Goal: Transaction & Acquisition: Download file/media

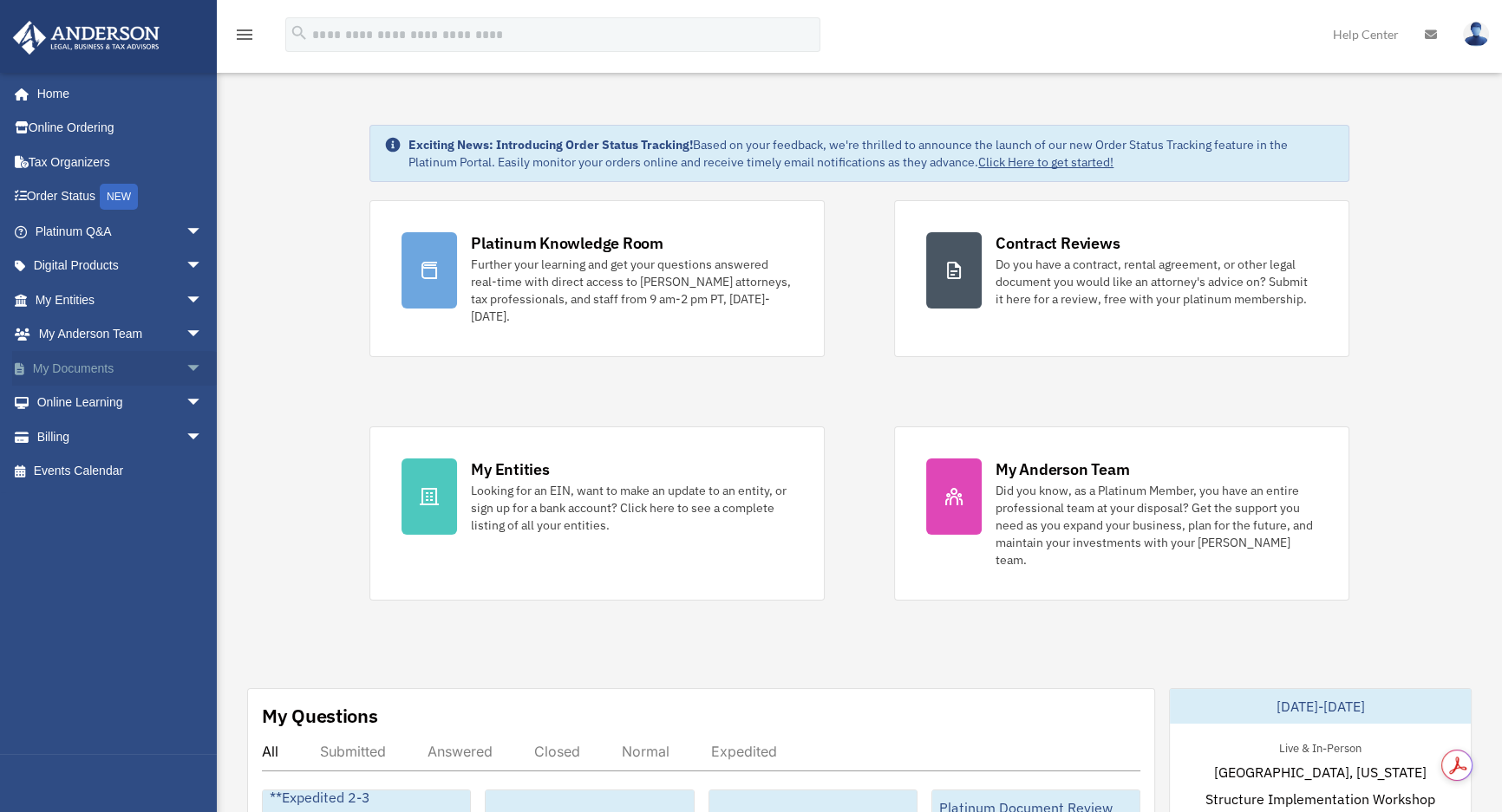
click at [142, 362] on link "My Documents arrow_drop_down" at bounding box center [121, 368] width 217 height 35
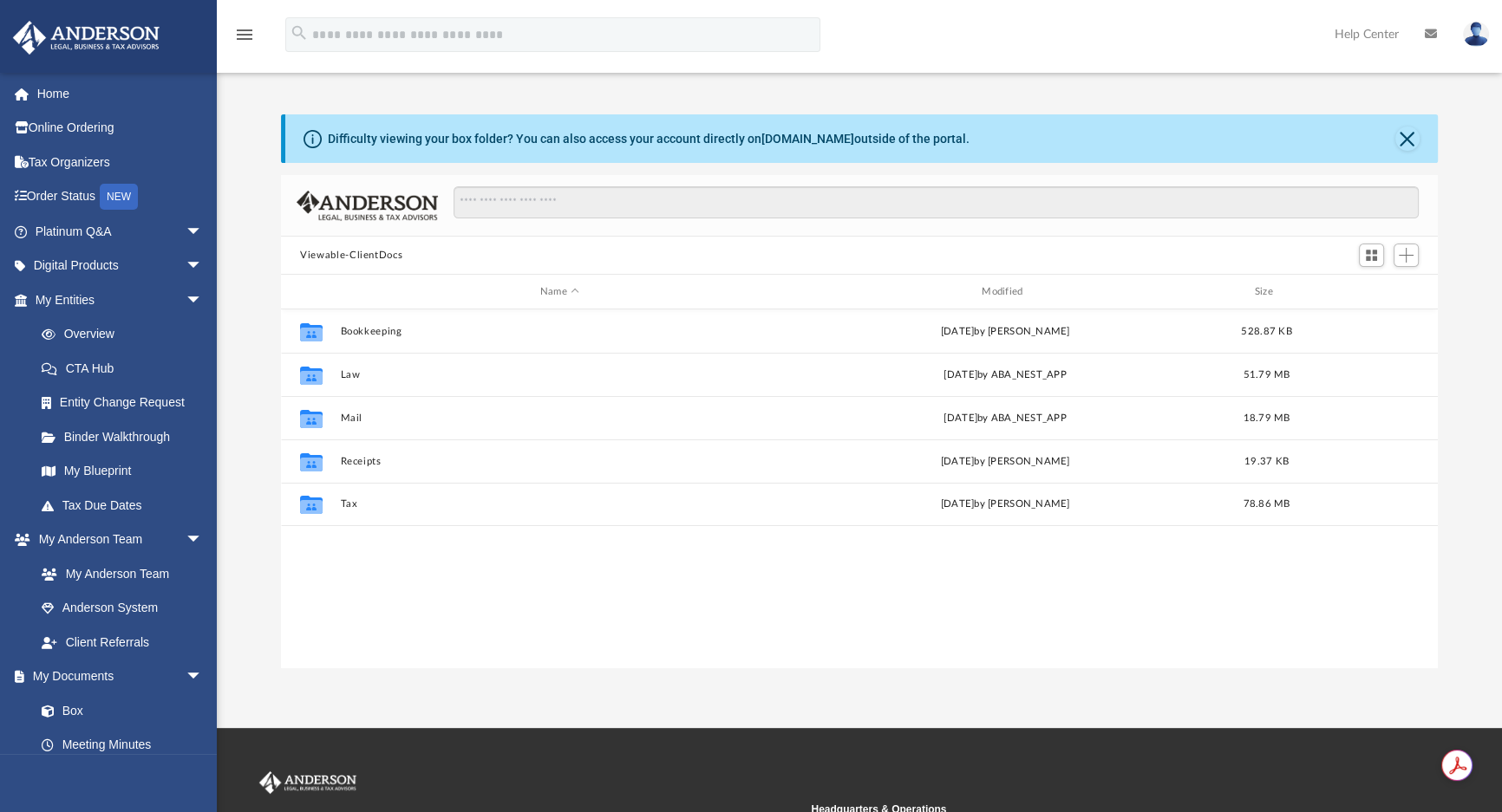
scroll to position [381, 1145]
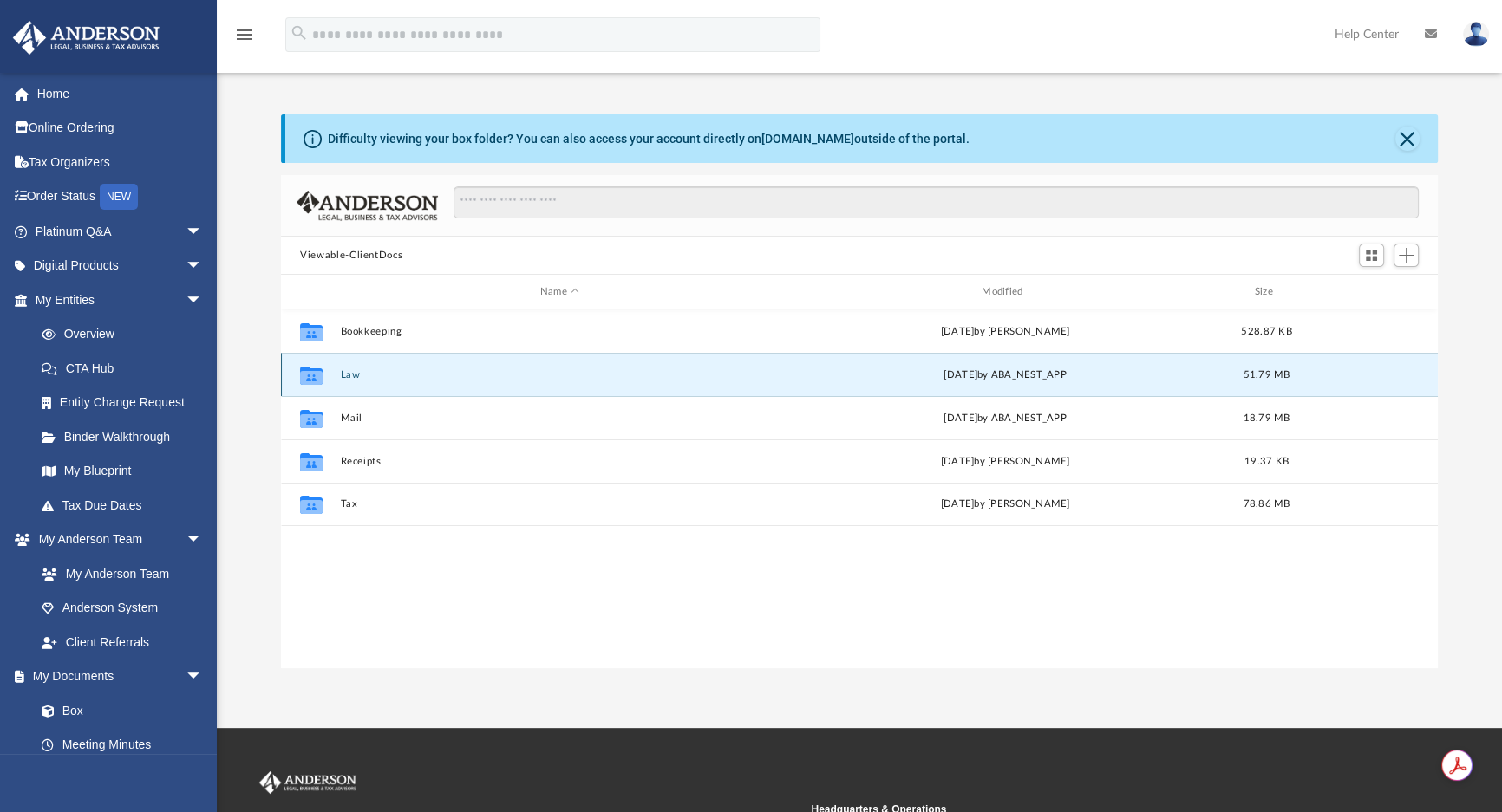
click at [347, 373] on button "Law" at bounding box center [559, 374] width 438 height 12
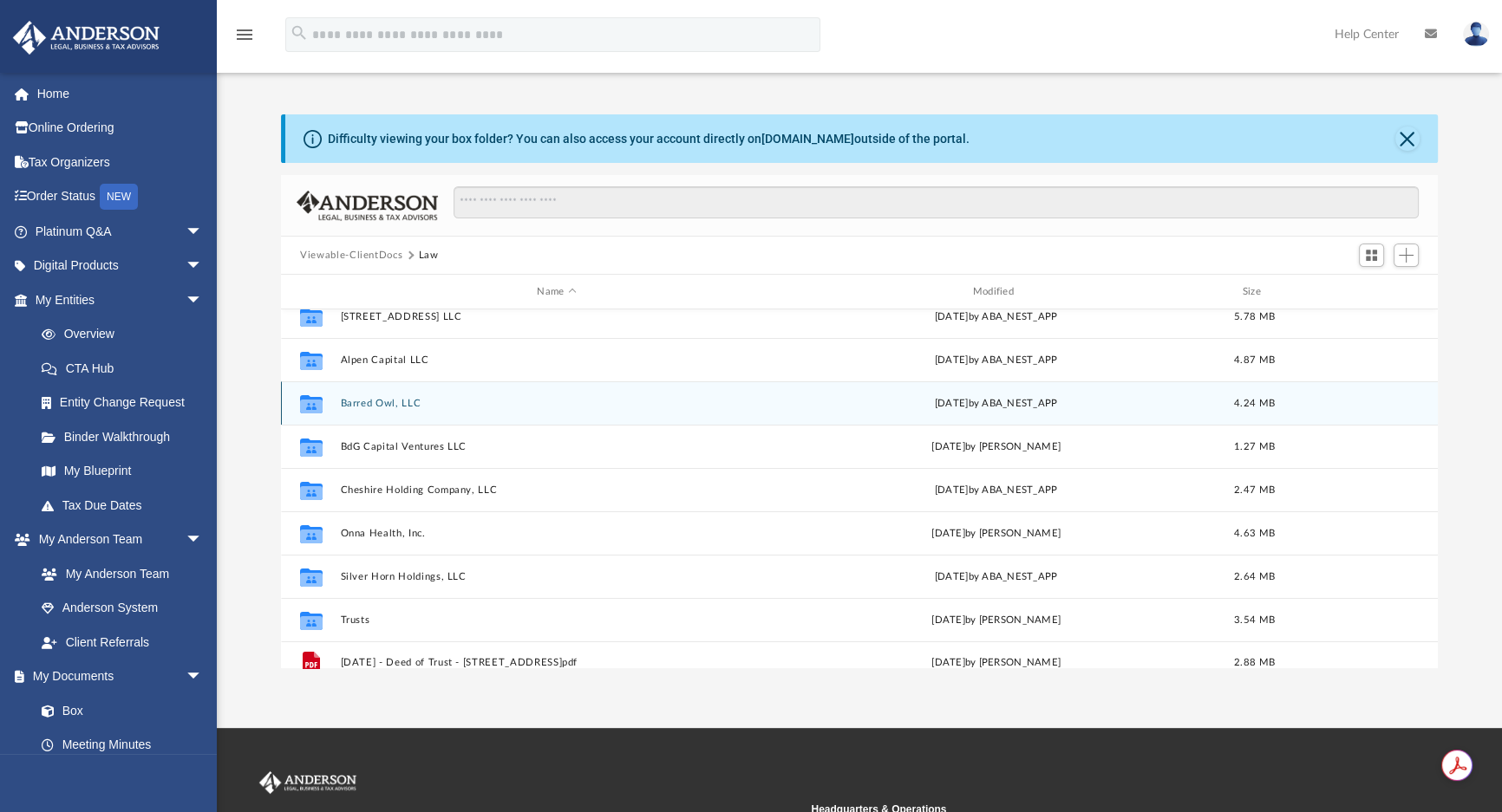
scroll to position [205, 0]
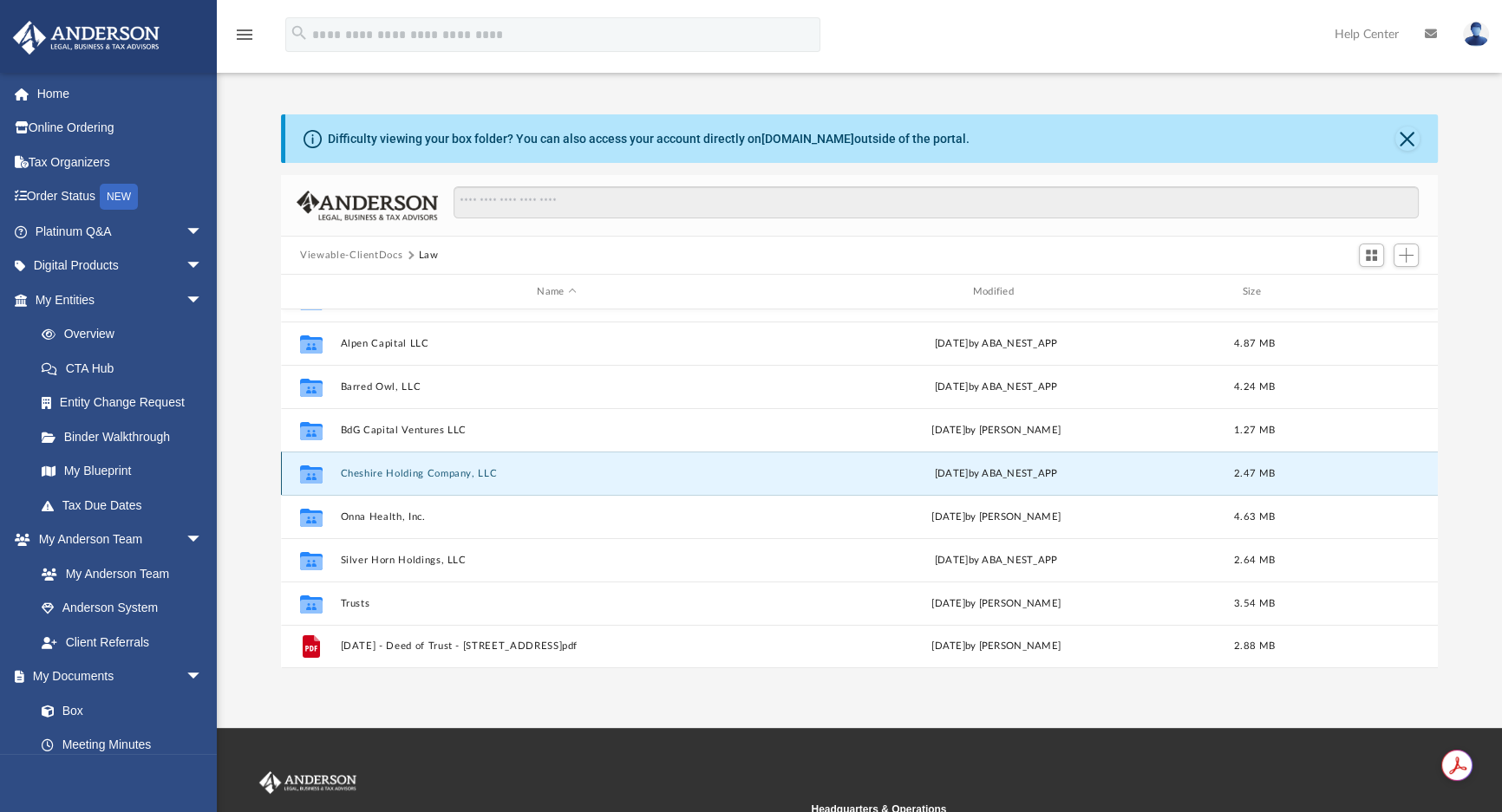
click at [457, 469] on button "Cheshire Holding Company, LLC" at bounding box center [556, 473] width 432 height 12
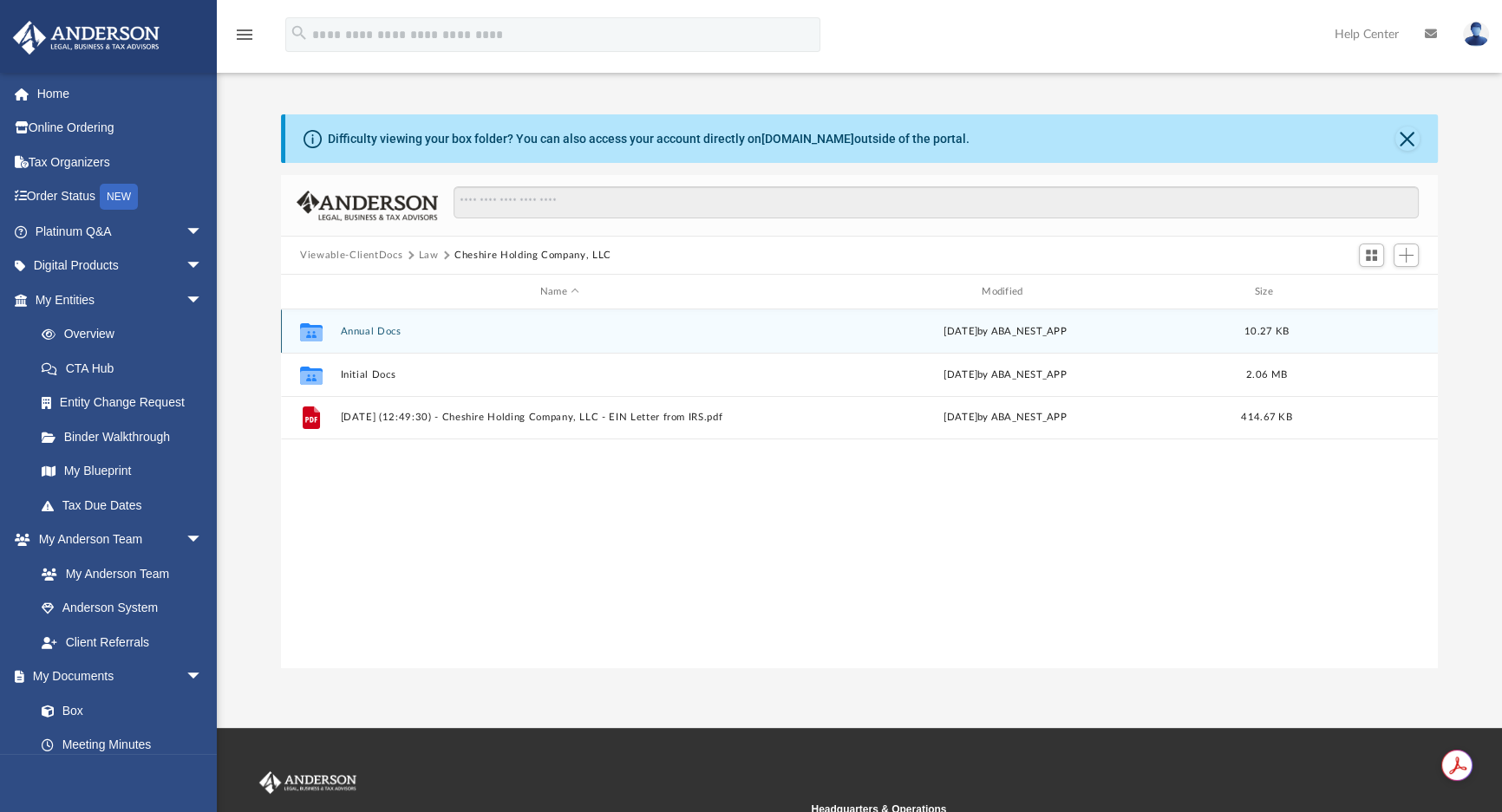
scroll to position [0, 0]
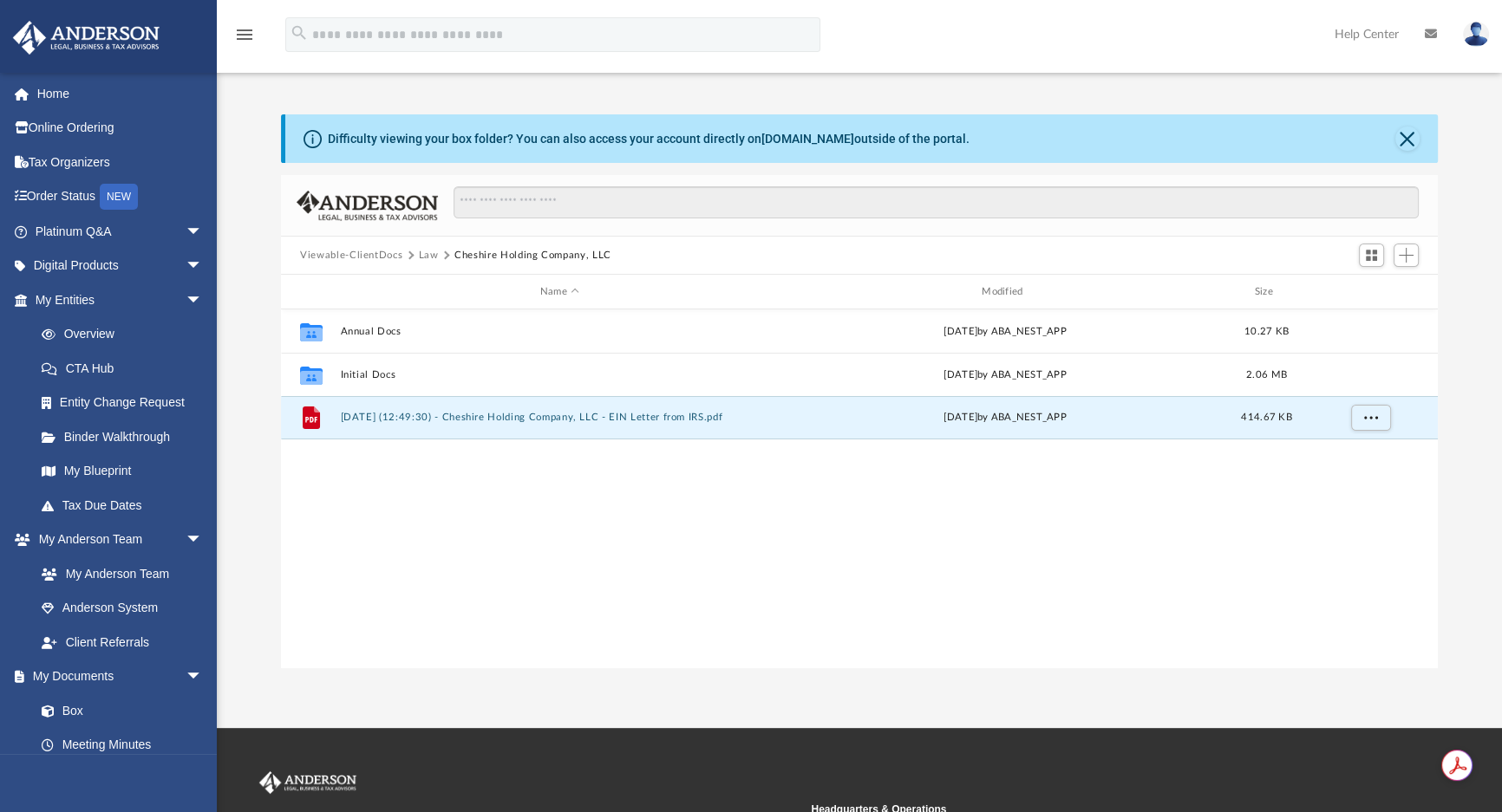
drag, startPoint x: 450, startPoint y: 419, endPoint x: -1093, endPoint y: 439, distance: 1543.1
click at [0, 439] on html "X Get a chance to win 6 months of Platinum for free just by filling out this su…" at bounding box center [751, 519] width 1502 height 1039
drag, startPoint x: 1397, startPoint y: 414, endPoint x: 1376, endPoint y: 414, distance: 21.0
click at [1379, 414] on div "grid" at bounding box center [1370, 417] width 122 height 33
click at [1374, 415] on span "More options" at bounding box center [1372, 417] width 14 height 10
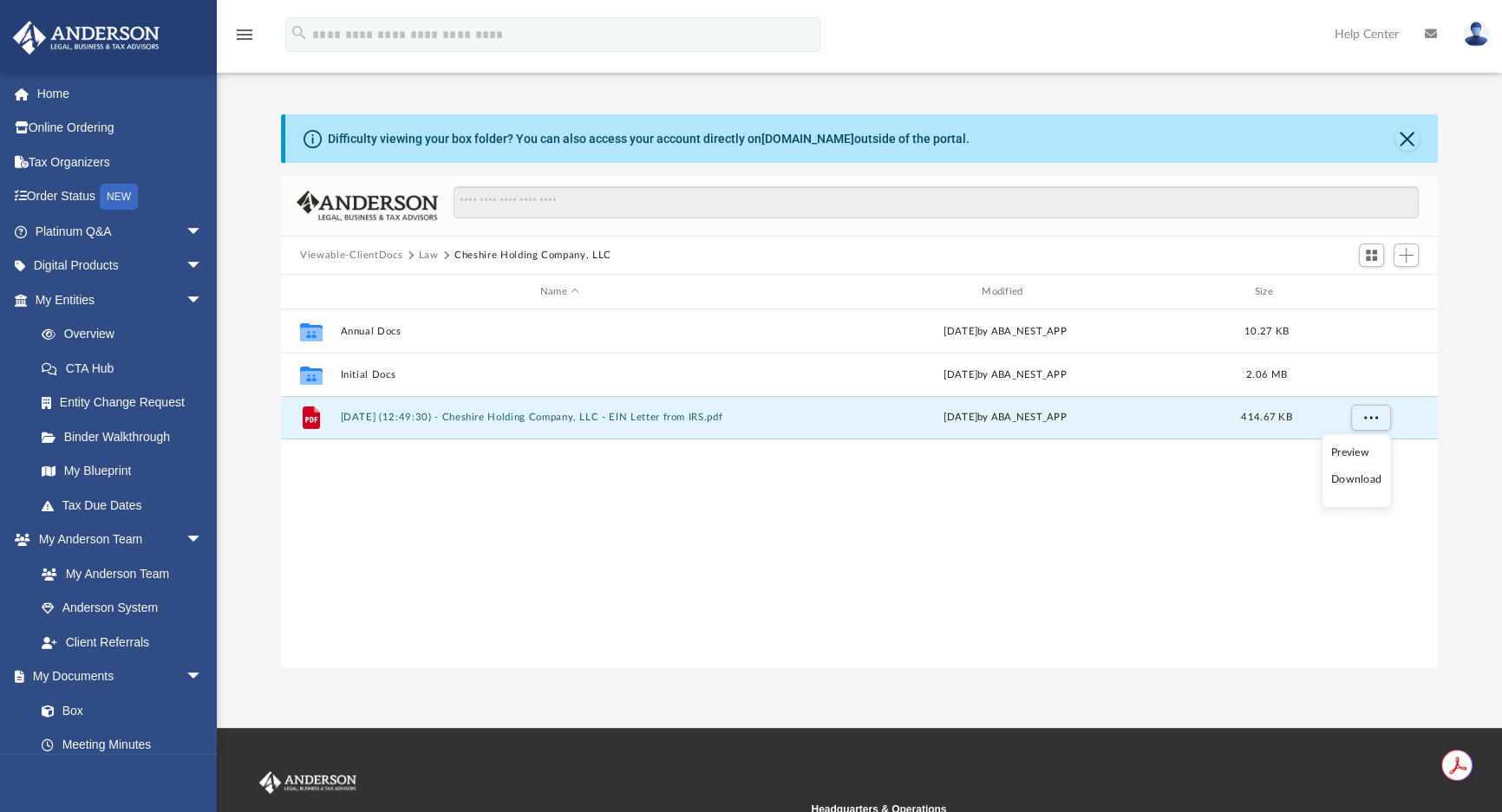
click at [1363, 482] on li "Download" at bounding box center [1356, 481] width 50 height 18
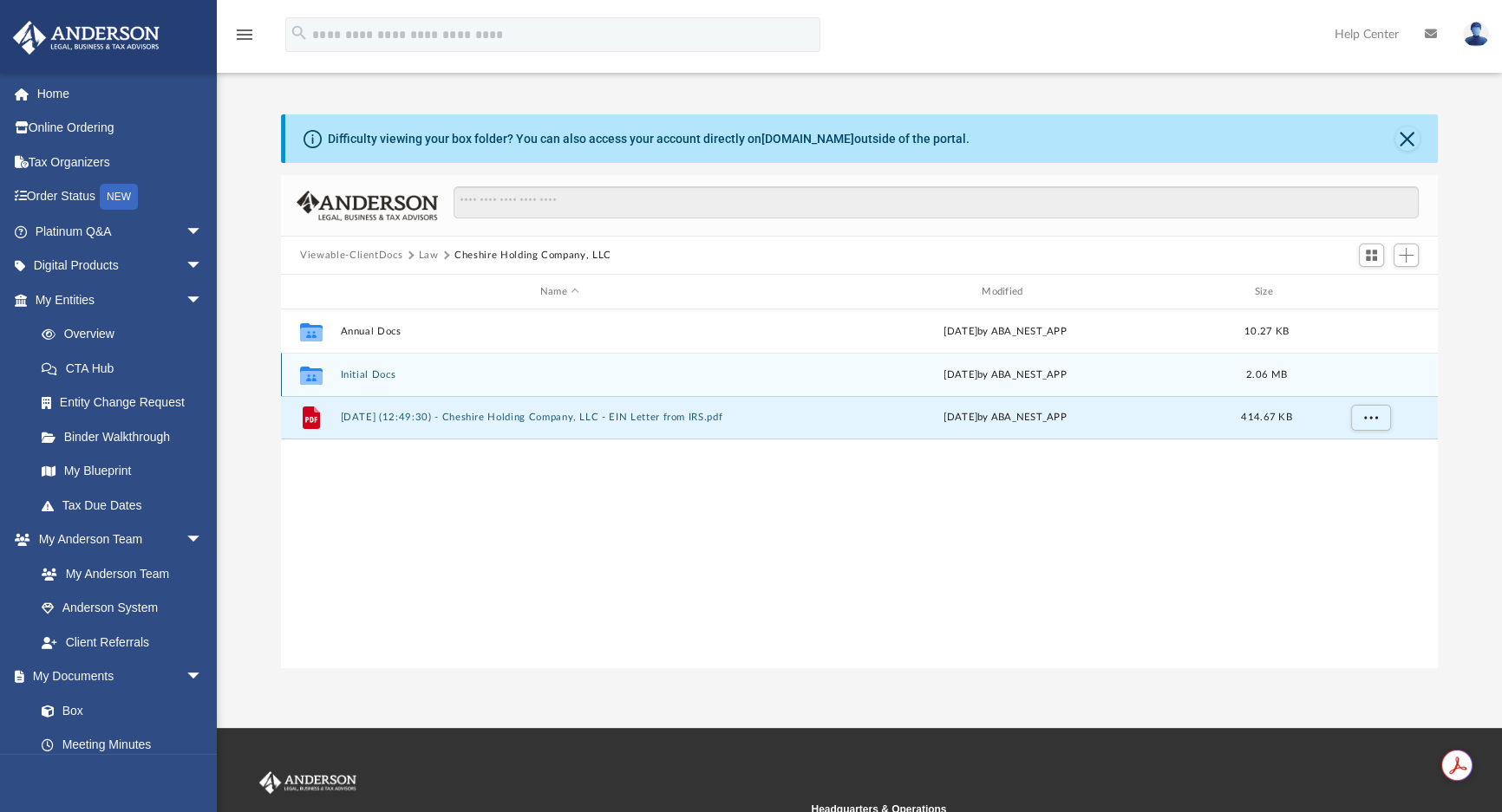
click at [376, 373] on button "Initial Docs" at bounding box center [559, 374] width 438 height 12
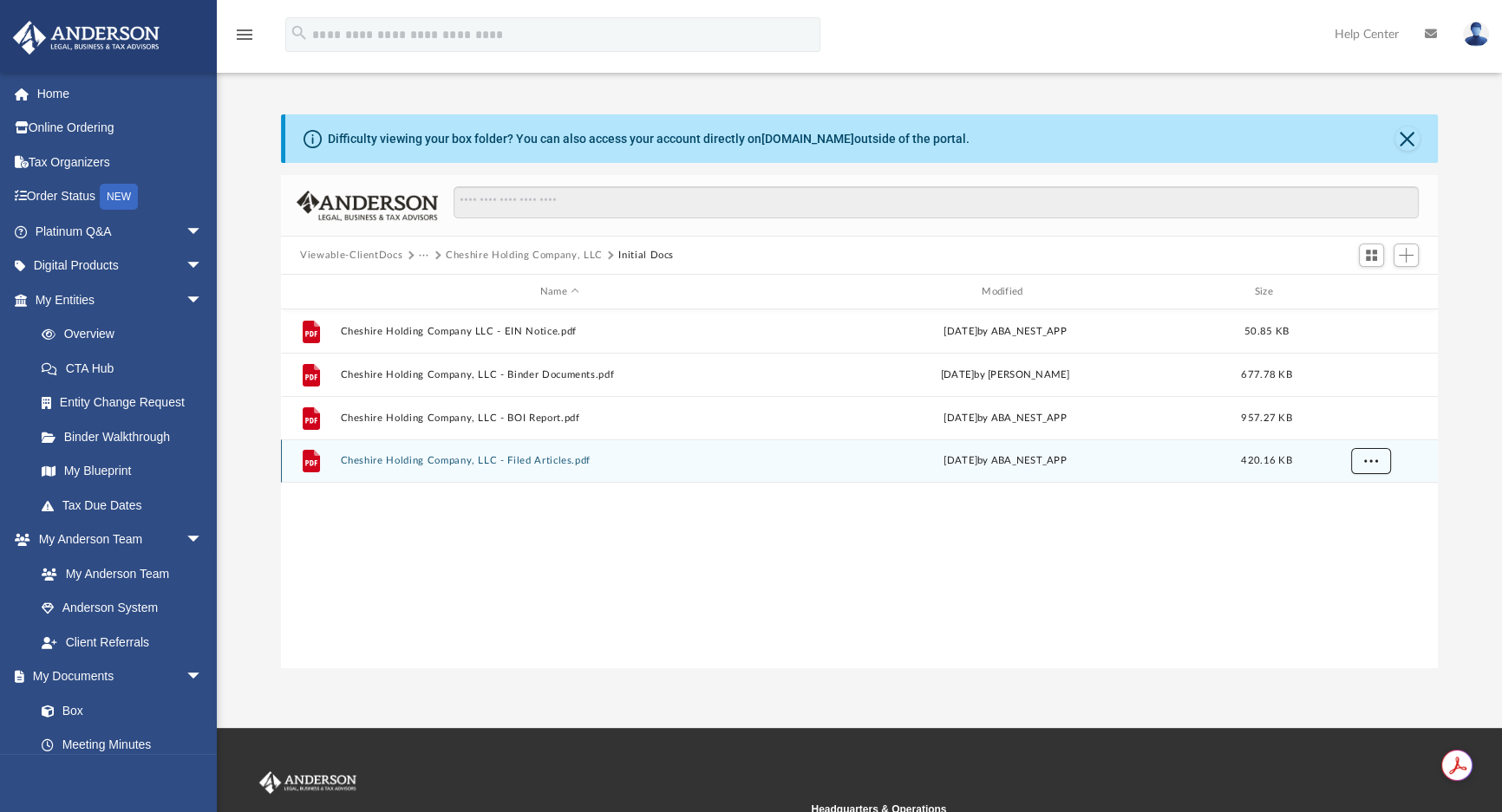
click at [1364, 460] on span "More options" at bounding box center [1372, 461] width 14 height 10
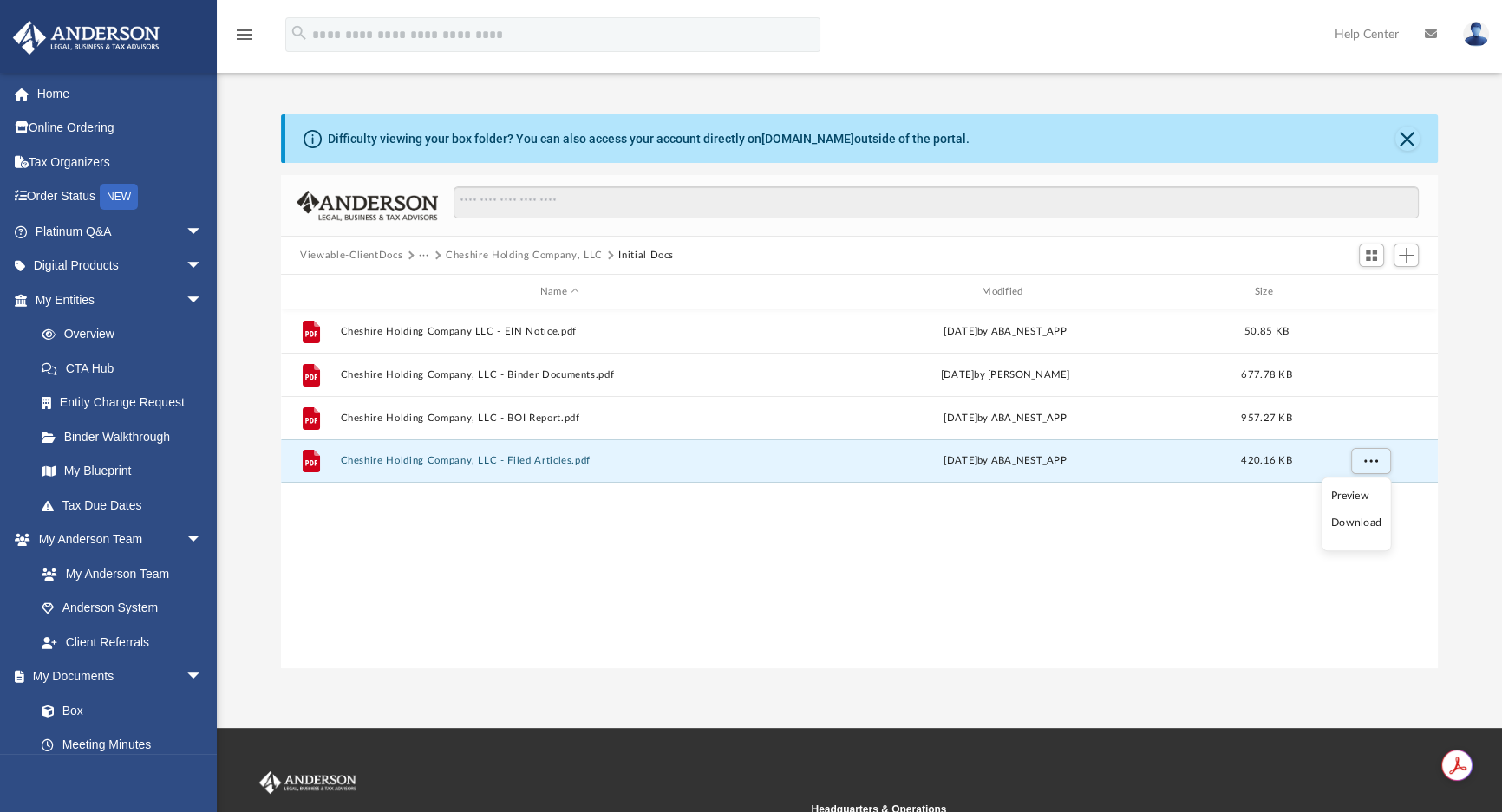
click at [1353, 529] on li "Download" at bounding box center [1356, 524] width 50 height 18
click at [1366, 459] on span "More options" at bounding box center [1372, 461] width 14 height 10
drag, startPoint x: 1460, startPoint y: 330, endPoint x: 1380, endPoint y: 339, distance: 80.5
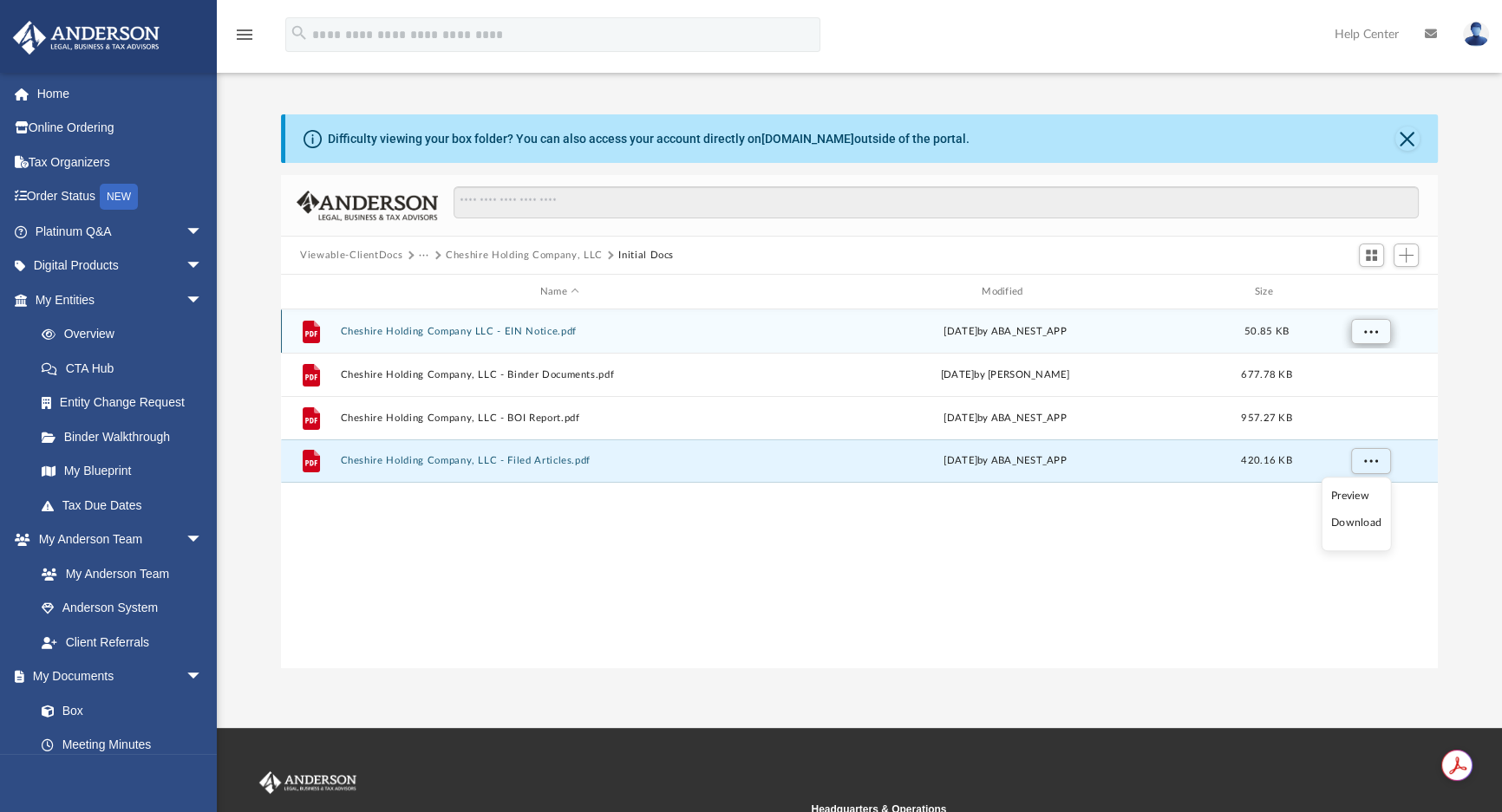
click at [1460, 330] on div "Difficulty viewing your box folder? You can also access your account directly o…" at bounding box center [860, 391] width 1285 height 554
click at [1357, 331] on button "More options" at bounding box center [1371, 331] width 40 height 26
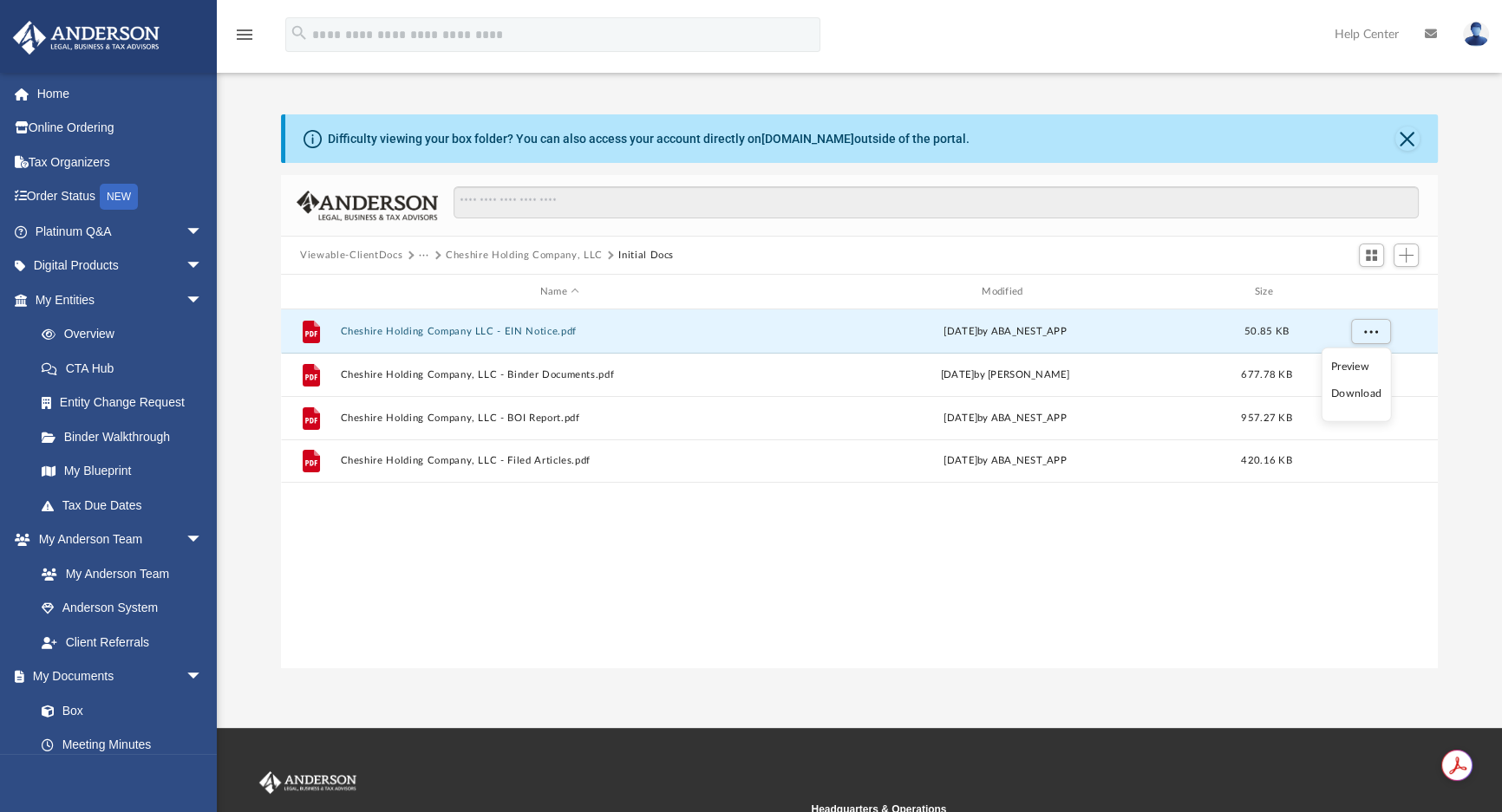
click at [1364, 392] on li "Download" at bounding box center [1356, 394] width 50 height 18
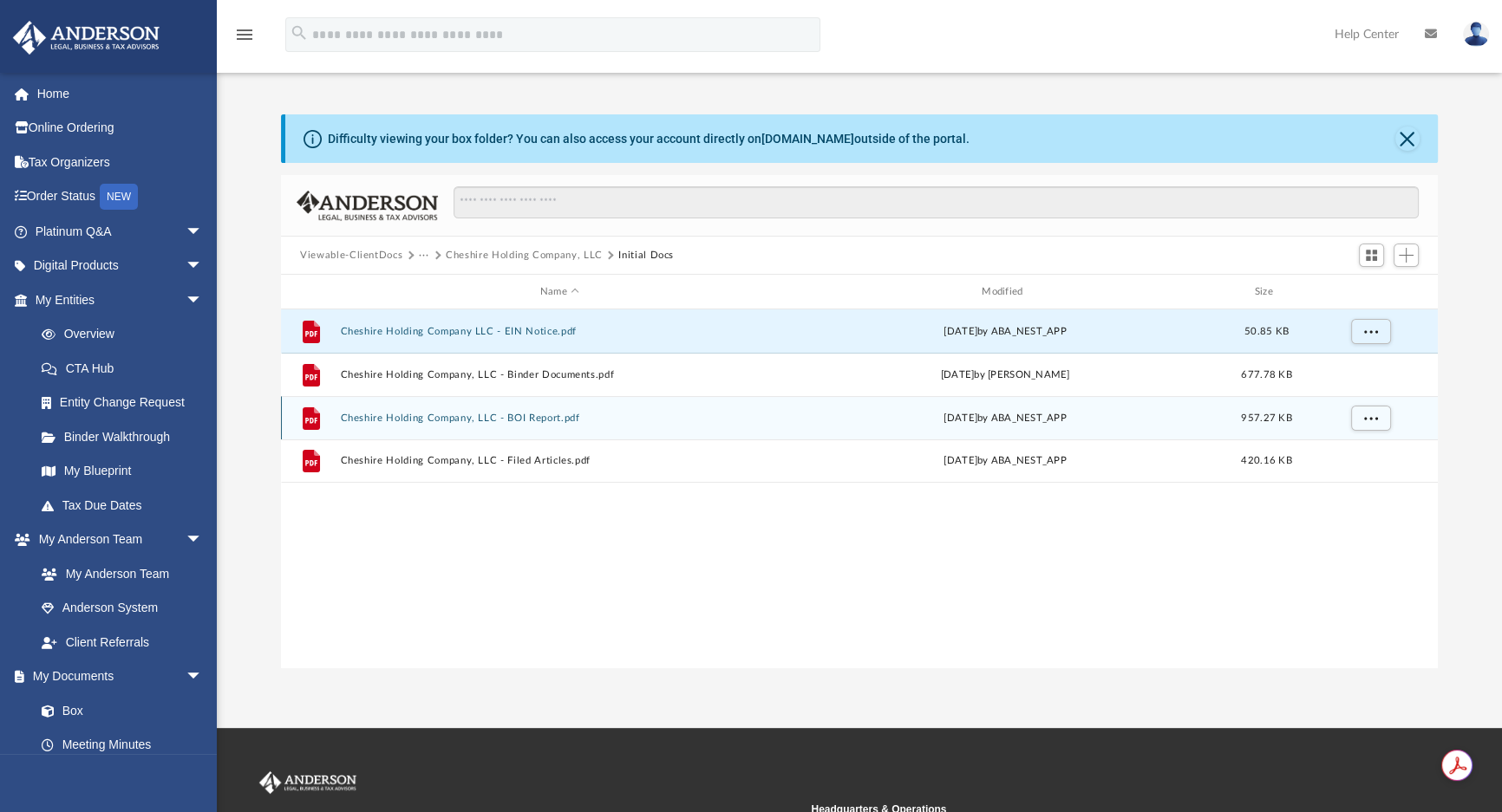
click at [531, 422] on button "Cheshire Holding Company, LLC - BOI Report.pdf" at bounding box center [559, 418] width 438 height 12
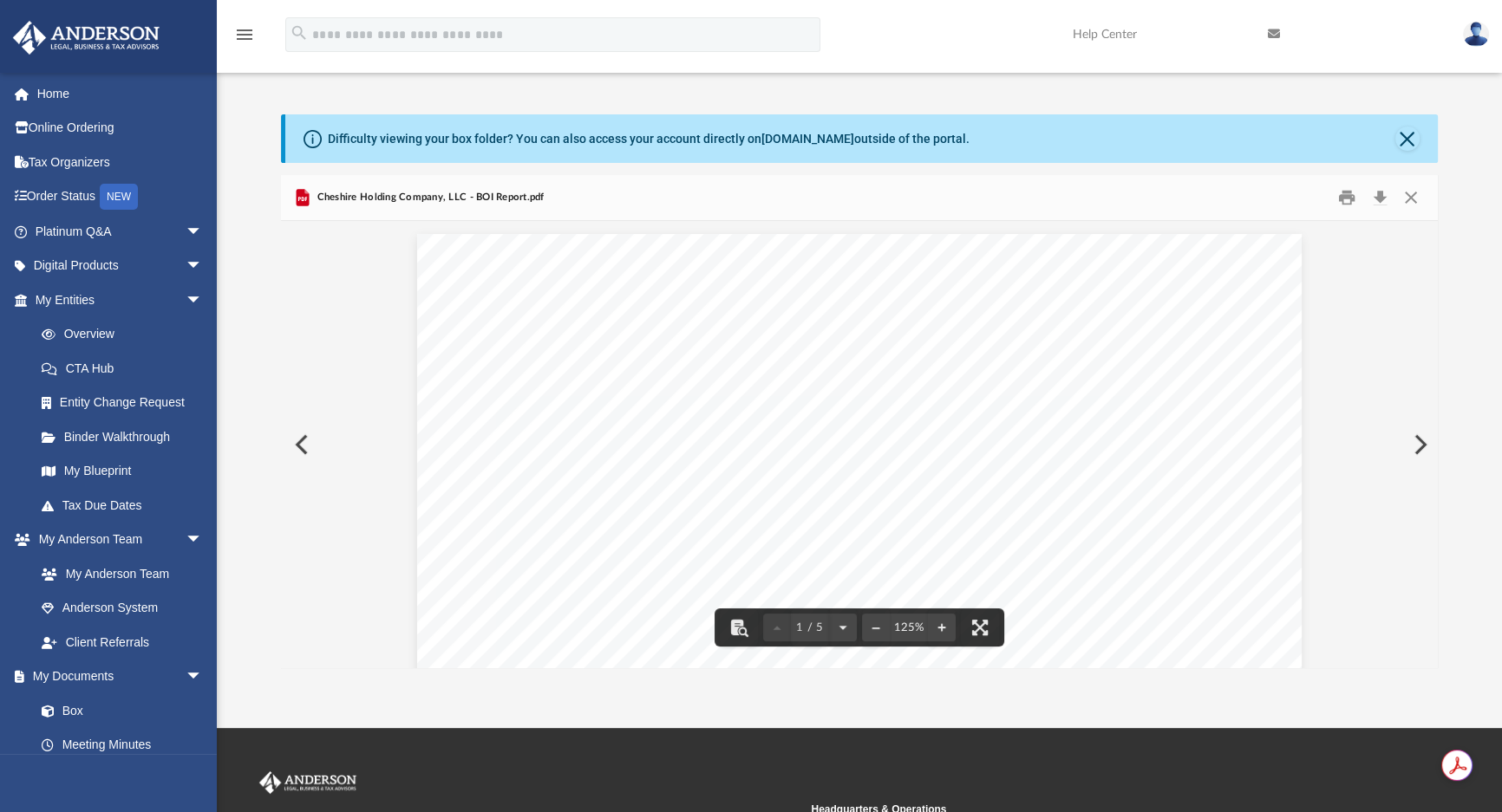
click at [219, 138] on div "Difficulty viewing your box folder? You can also access your account directly o…" at bounding box center [860, 391] width 1285 height 554
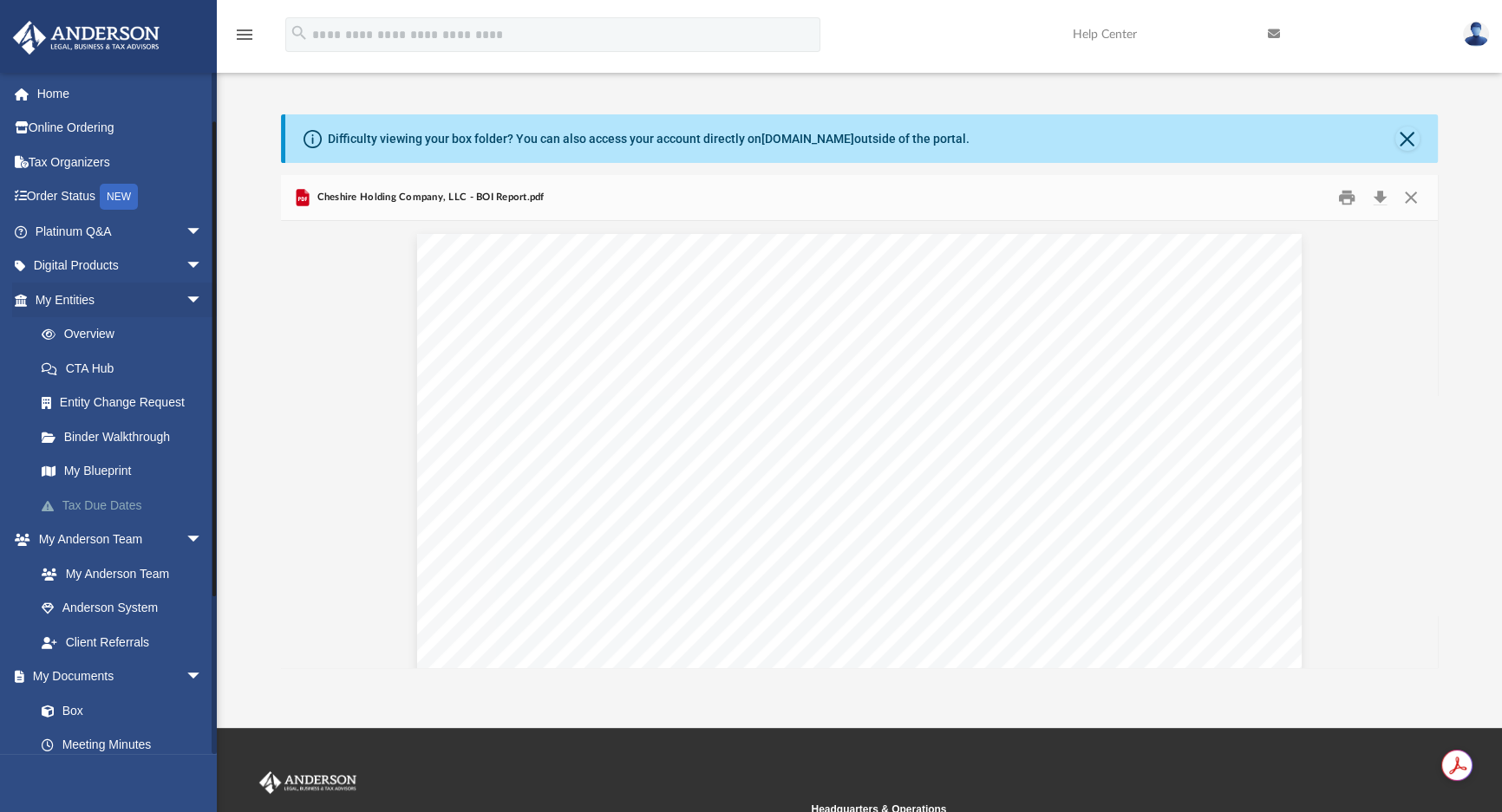
scroll to position [157, 0]
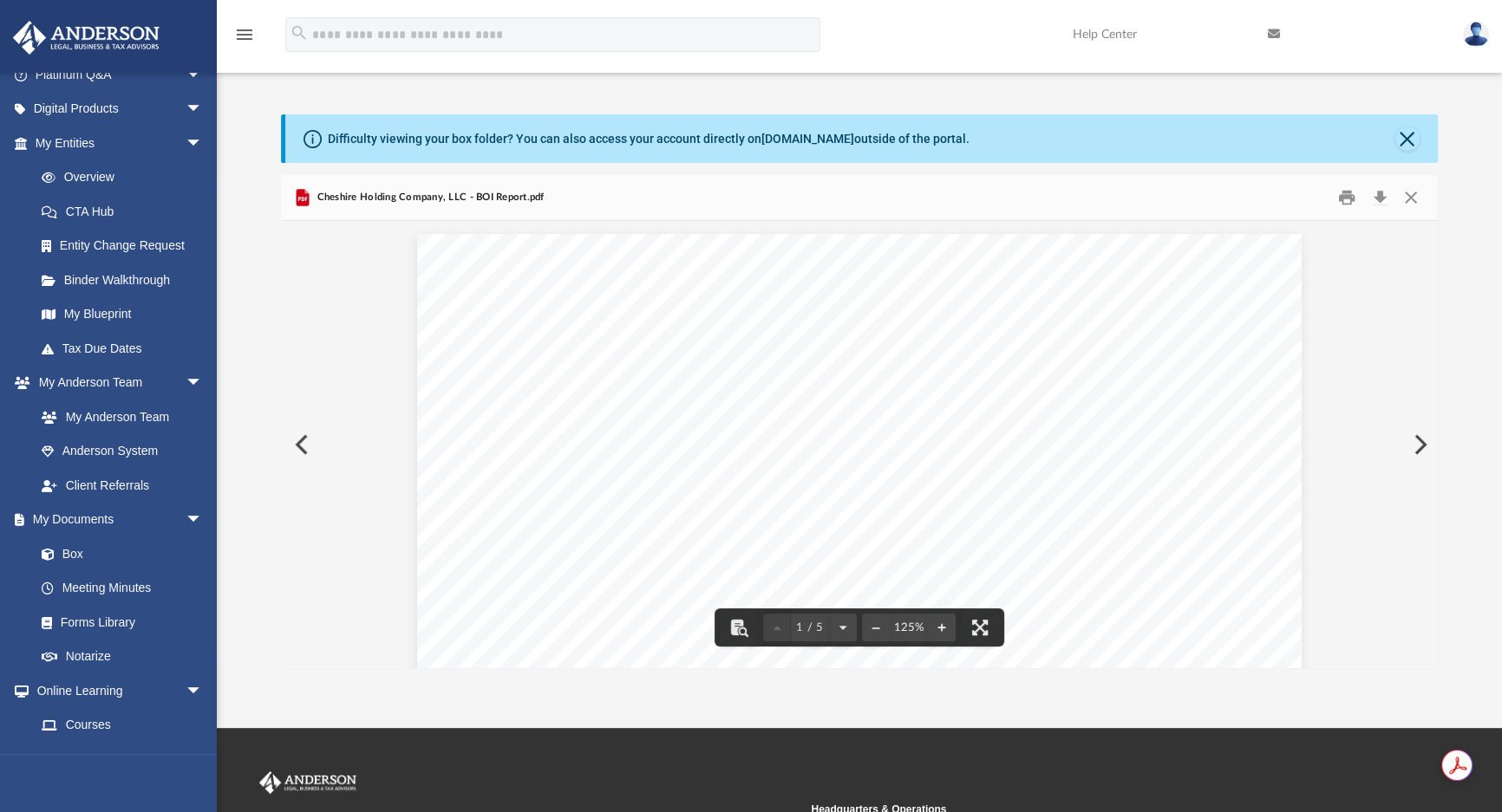
click at [240, 35] on icon "menu" at bounding box center [244, 34] width 21 height 21
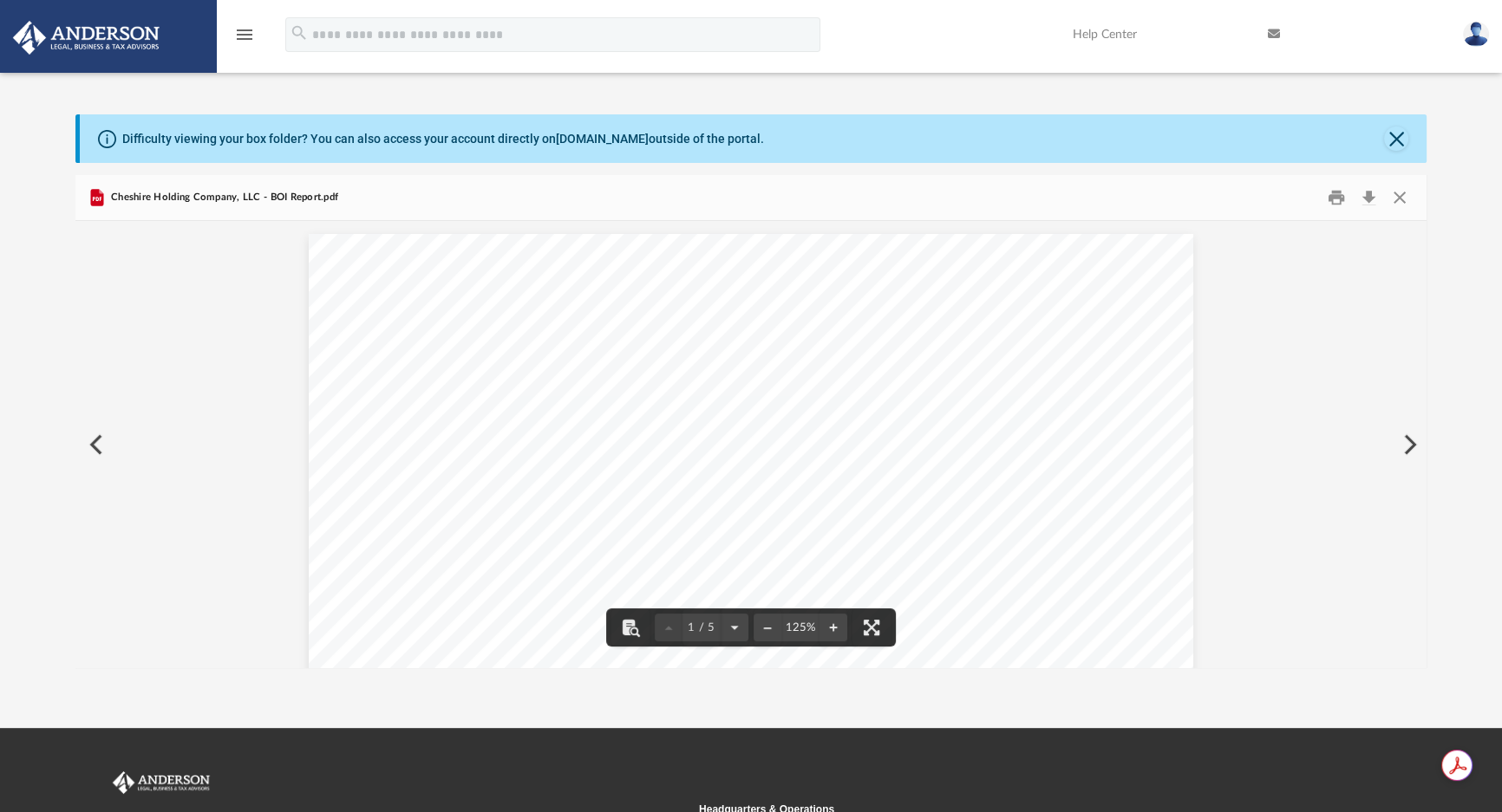
scroll to position [13, 13]
click at [240, 35] on icon "menu" at bounding box center [244, 34] width 21 height 21
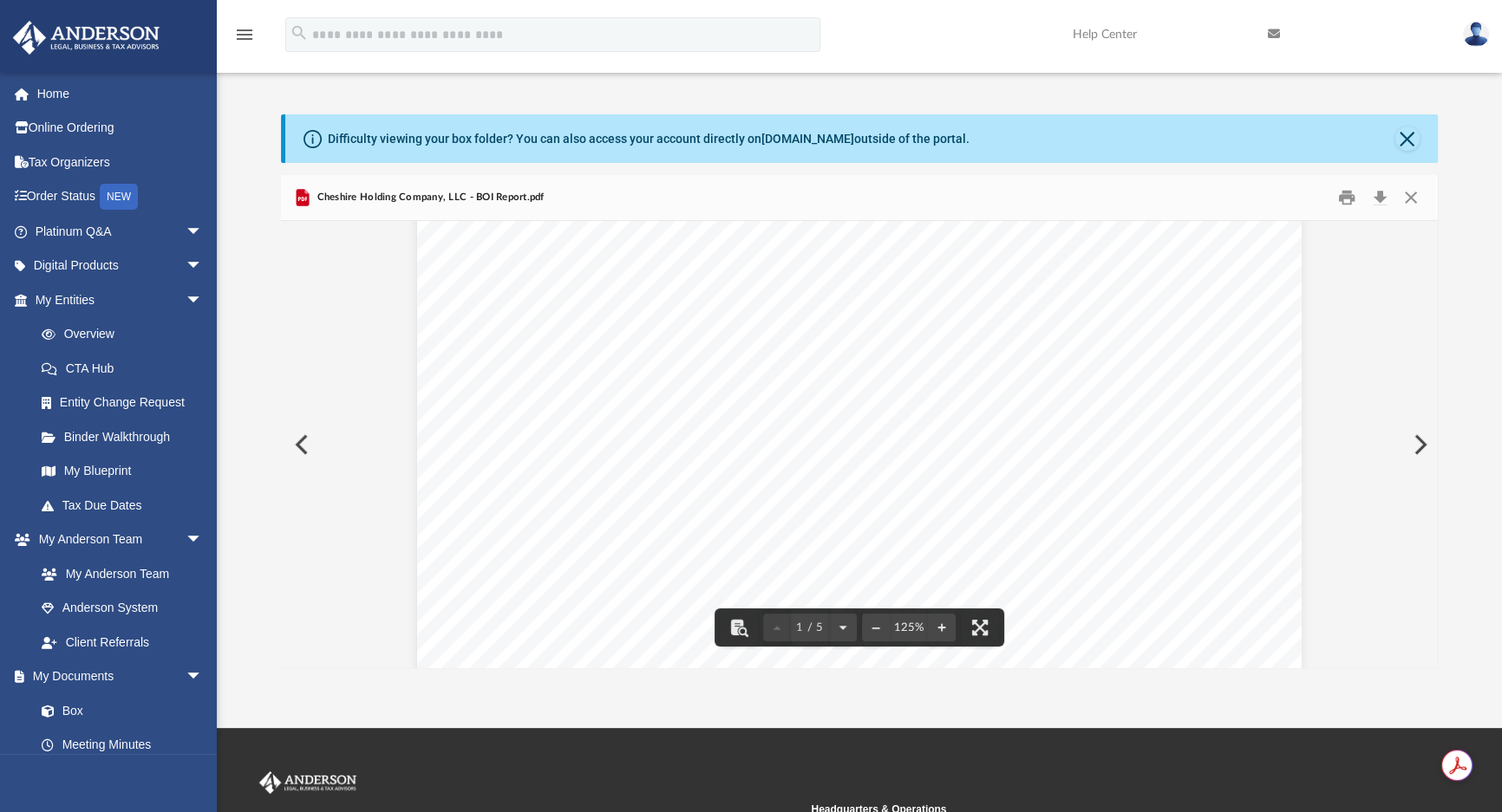
scroll to position [78, 0]
click at [1406, 133] on button "Close" at bounding box center [1407, 138] width 24 height 24
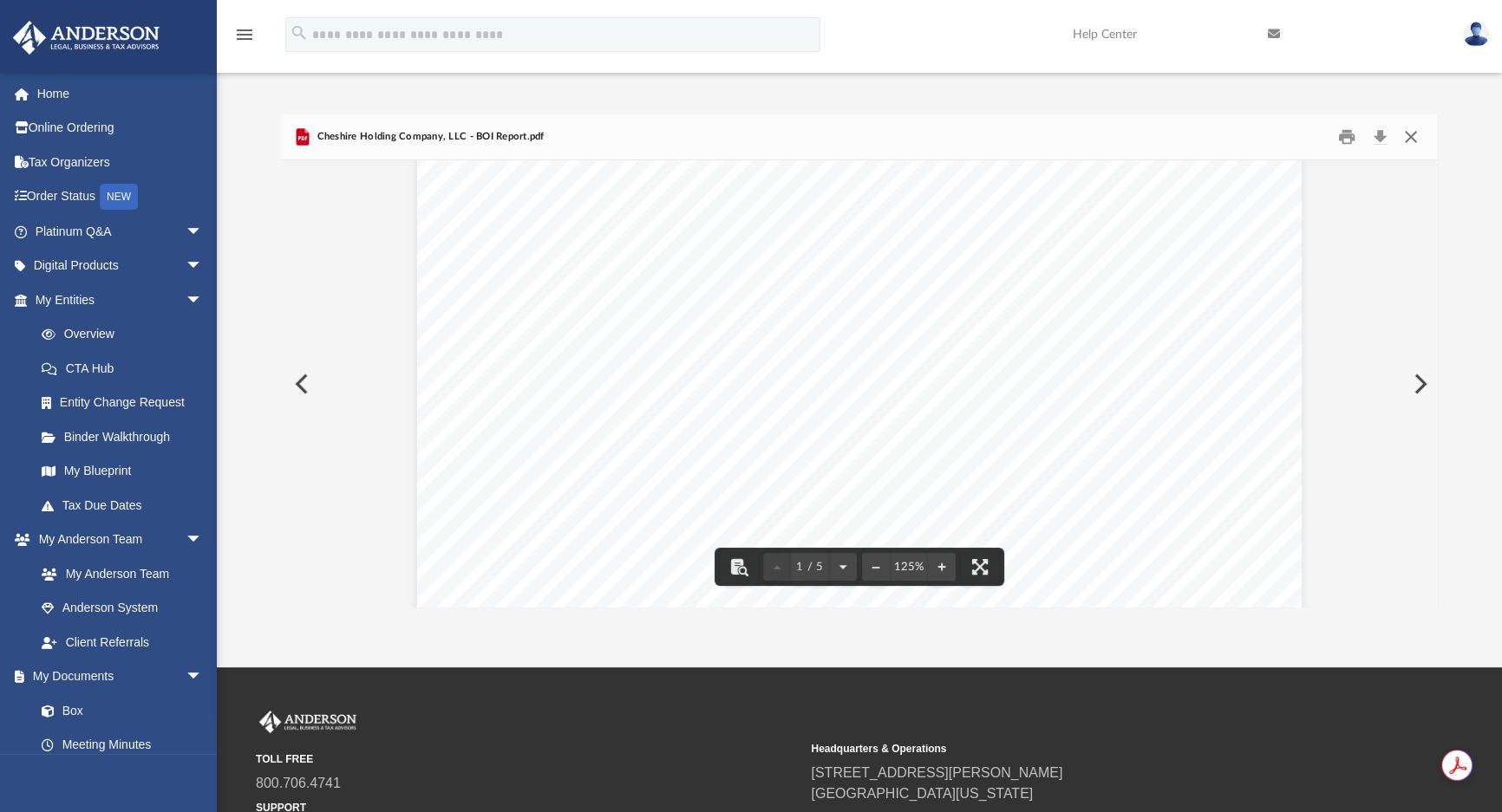
click at [1414, 139] on button "Close" at bounding box center [1411, 138] width 31 height 27
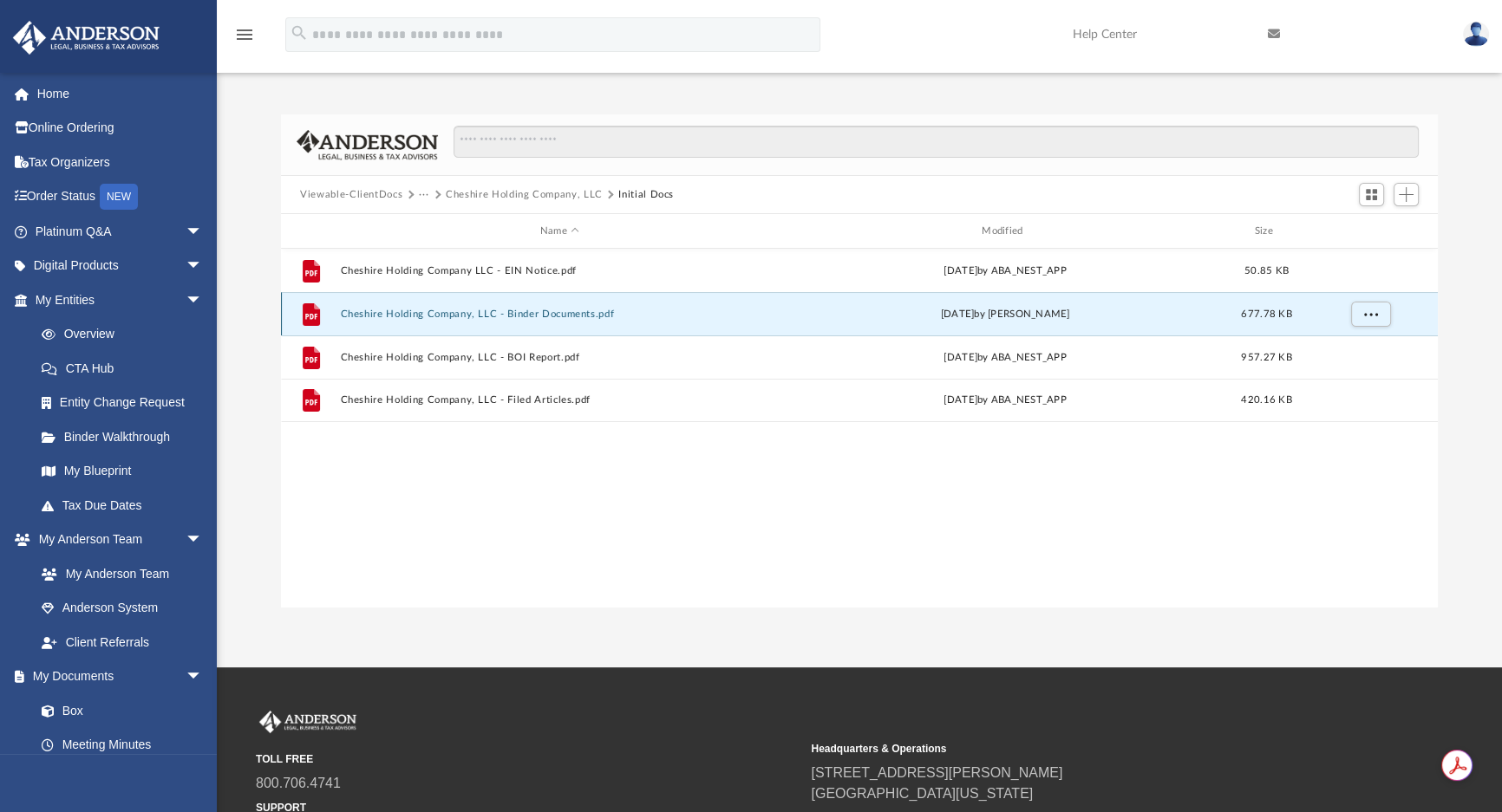
click at [576, 309] on button "Cheshire Holding Company, LLC - Binder Documents.pdf" at bounding box center [559, 314] width 438 height 12
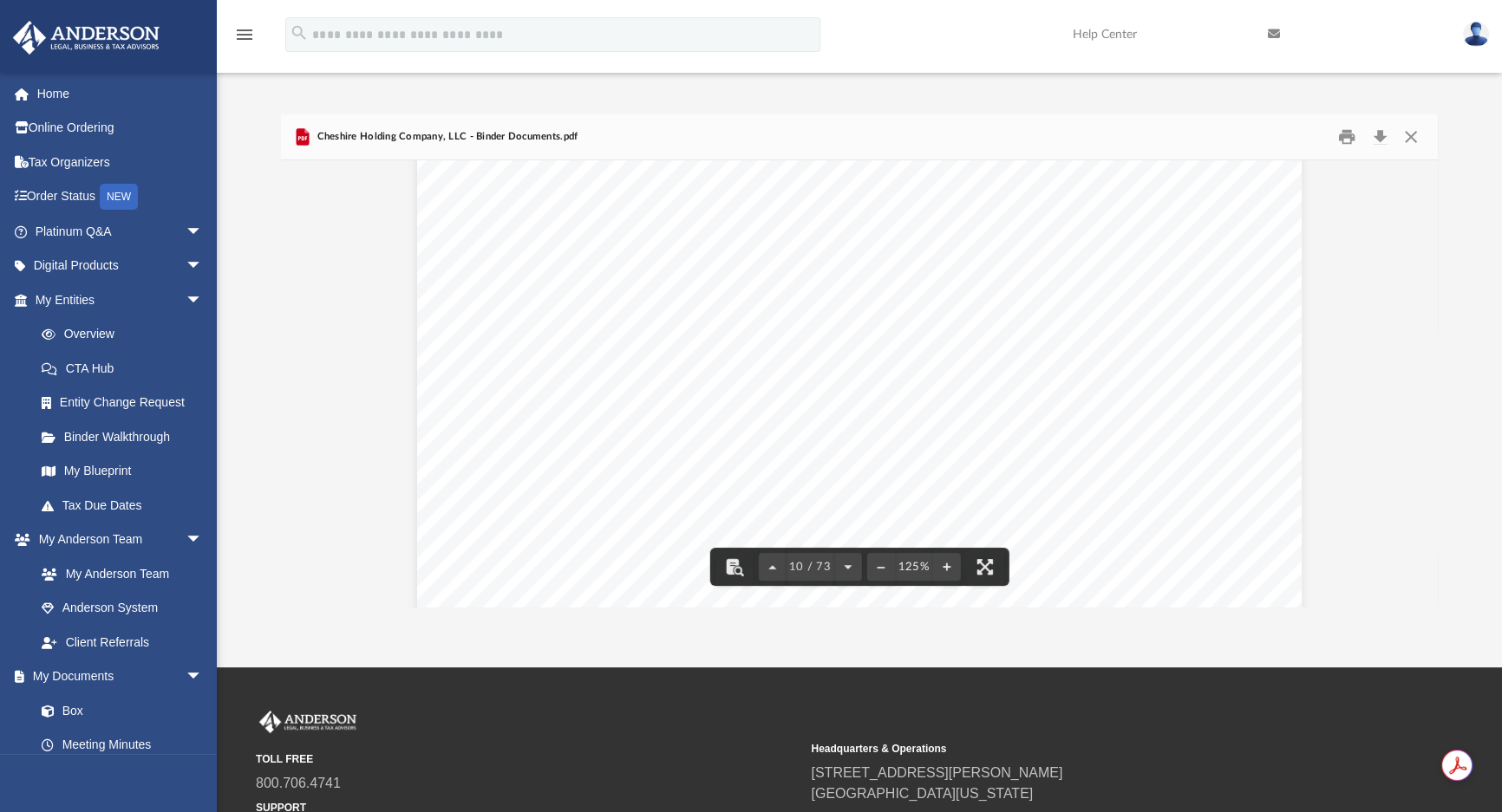
scroll to position [10806, 0]
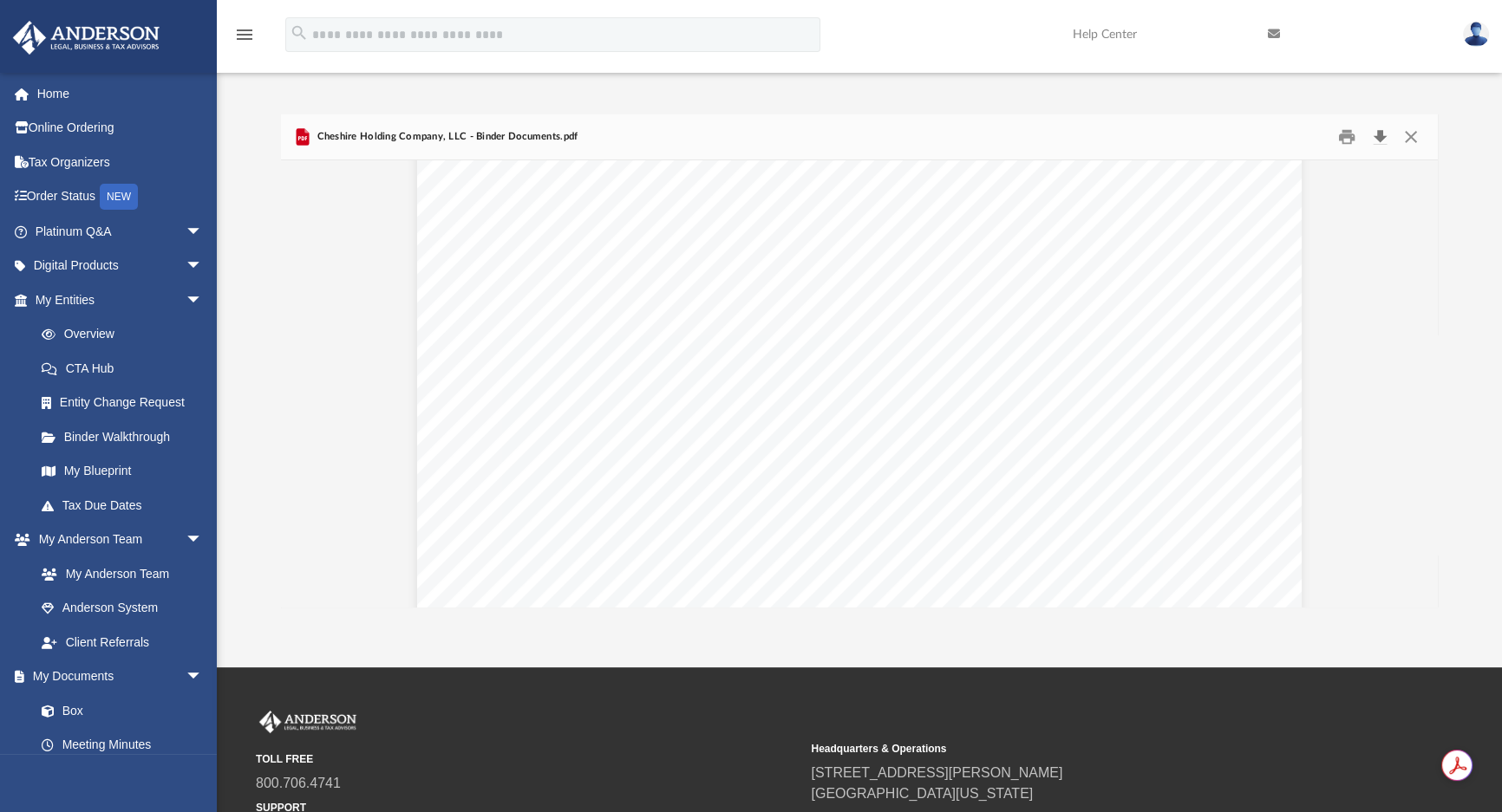
click at [1380, 133] on button "Download" at bounding box center [1380, 138] width 31 height 27
drag, startPoint x: 1404, startPoint y: 137, endPoint x: 1395, endPoint y: 138, distance: 9.1
click at [1404, 137] on button "Close" at bounding box center [1411, 138] width 31 height 27
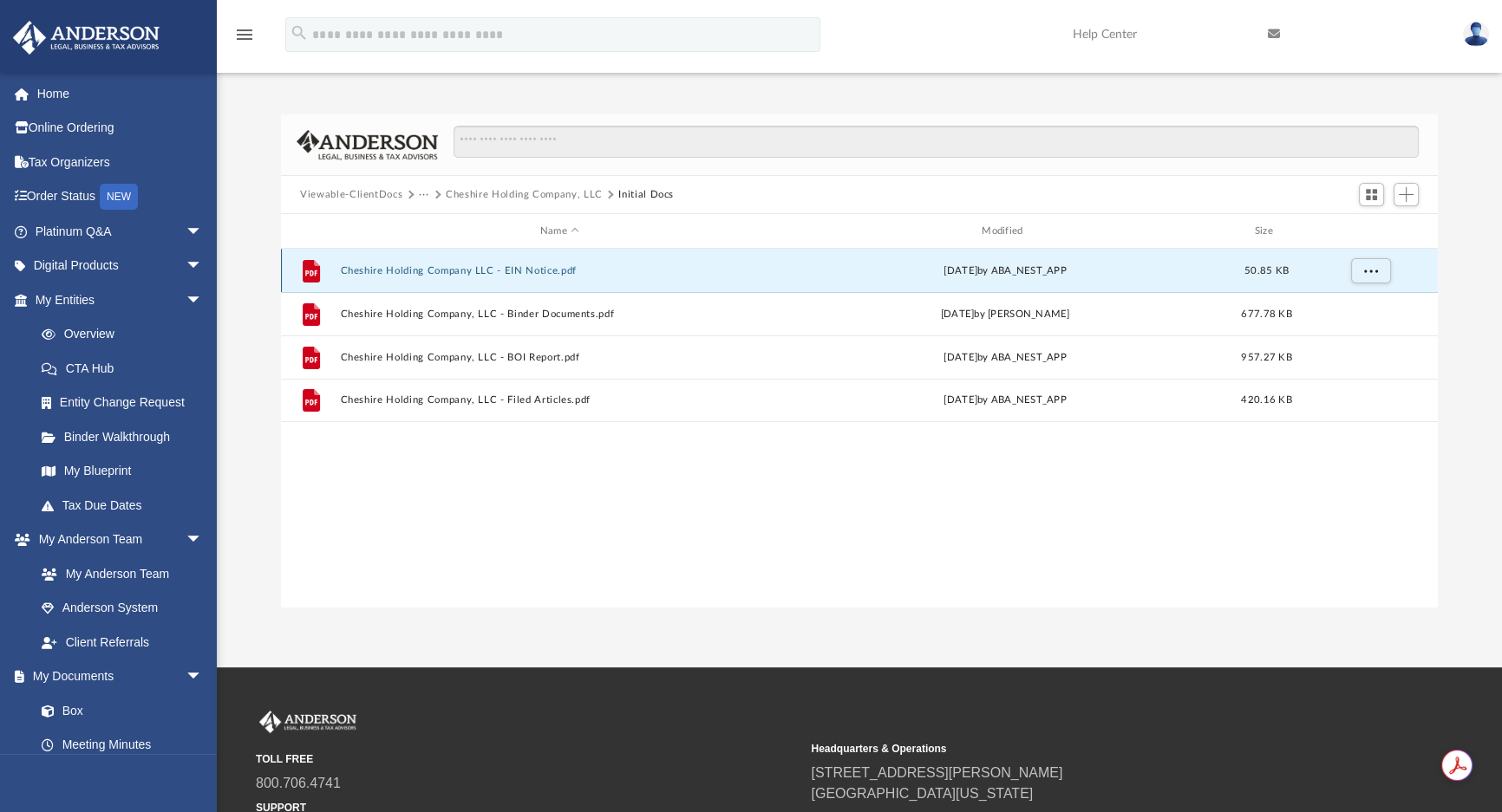
click at [536, 265] on button "Cheshire Holding Company LLC - EIN Notice.pdf" at bounding box center [559, 271] width 438 height 12
